Goal: Information Seeking & Learning: Learn about a topic

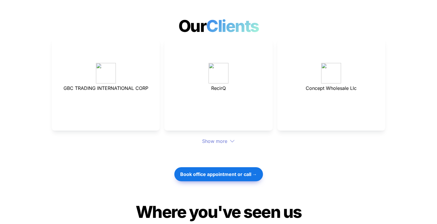
scroll to position [1588, 0]
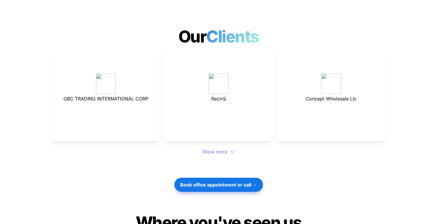
click at [217, 148] on div "Show more" at bounding box center [218, 151] width 333 height 7
click at [230, 149] on icon at bounding box center [231, 151] width 5 height 5
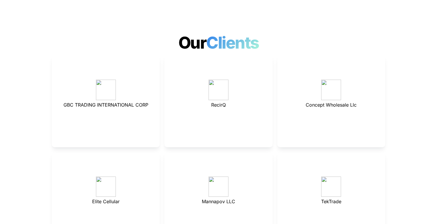
scroll to position [1581, 0]
click at [220, 198] on span "Mannapov LLC" at bounding box center [218, 201] width 33 height 6
click at [101, 198] on span "Elite Cellular" at bounding box center [105, 201] width 27 height 6
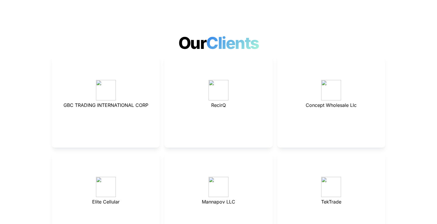
click at [101, 198] on span "Elite Cellular" at bounding box center [105, 201] width 27 height 6
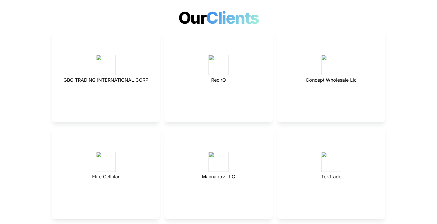
scroll to position [1604, 0]
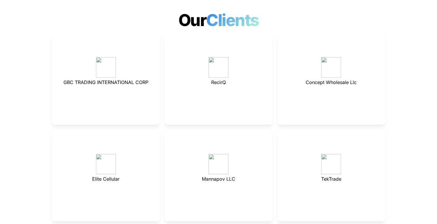
click at [331, 79] on span "Concept Wholesale Llc" at bounding box center [330, 82] width 51 height 6
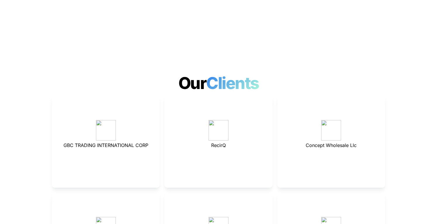
scroll to position [1540, 0]
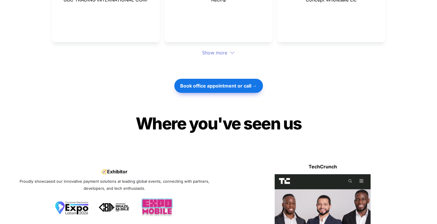
scroll to position [1689, 0]
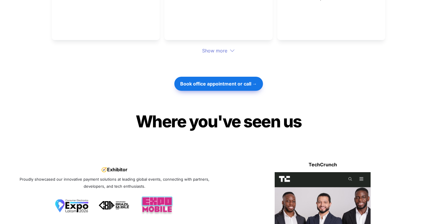
click at [225, 47] on div "Show more" at bounding box center [218, 50] width 333 height 7
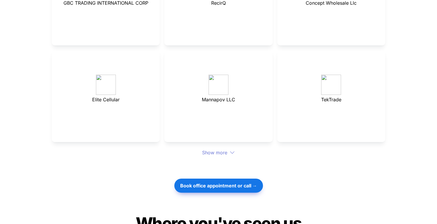
scroll to position [1693, 0]
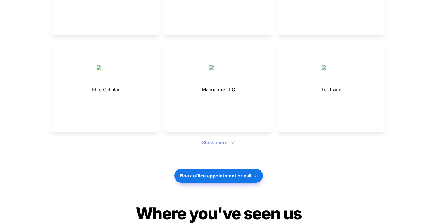
click at [220, 139] on div "Show more" at bounding box center [218, 142] width 333 height 7
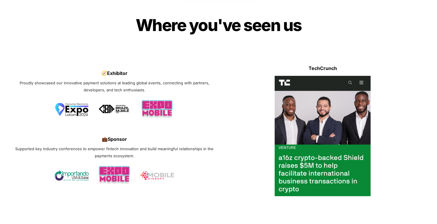
scroll to position [2288, 0]
